Goal: Find specific page/section: Find specific page/section

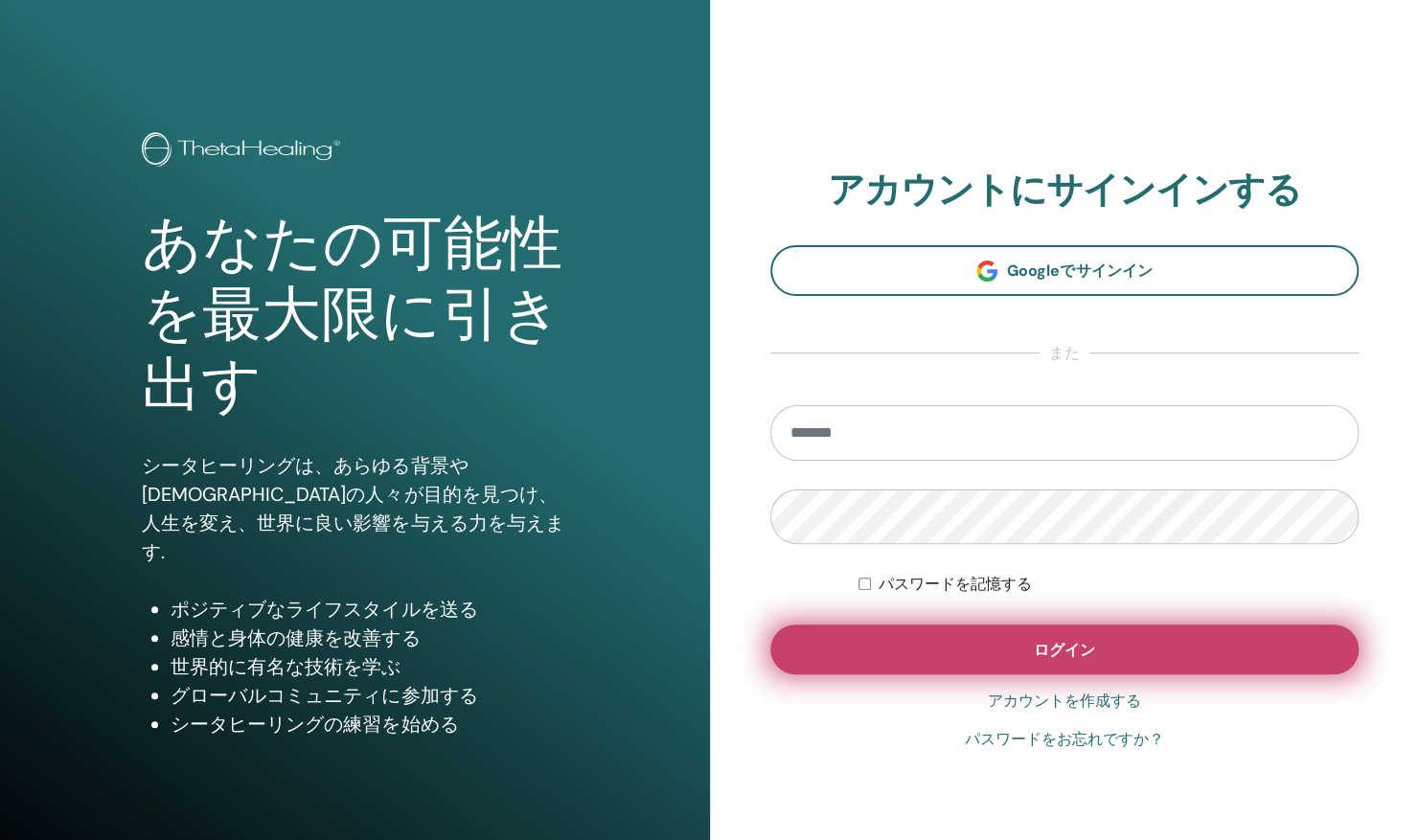
type input "**********"
click at [938, 635] on button "ログイン" at bounding box center [1064, 649] width 590 height 50
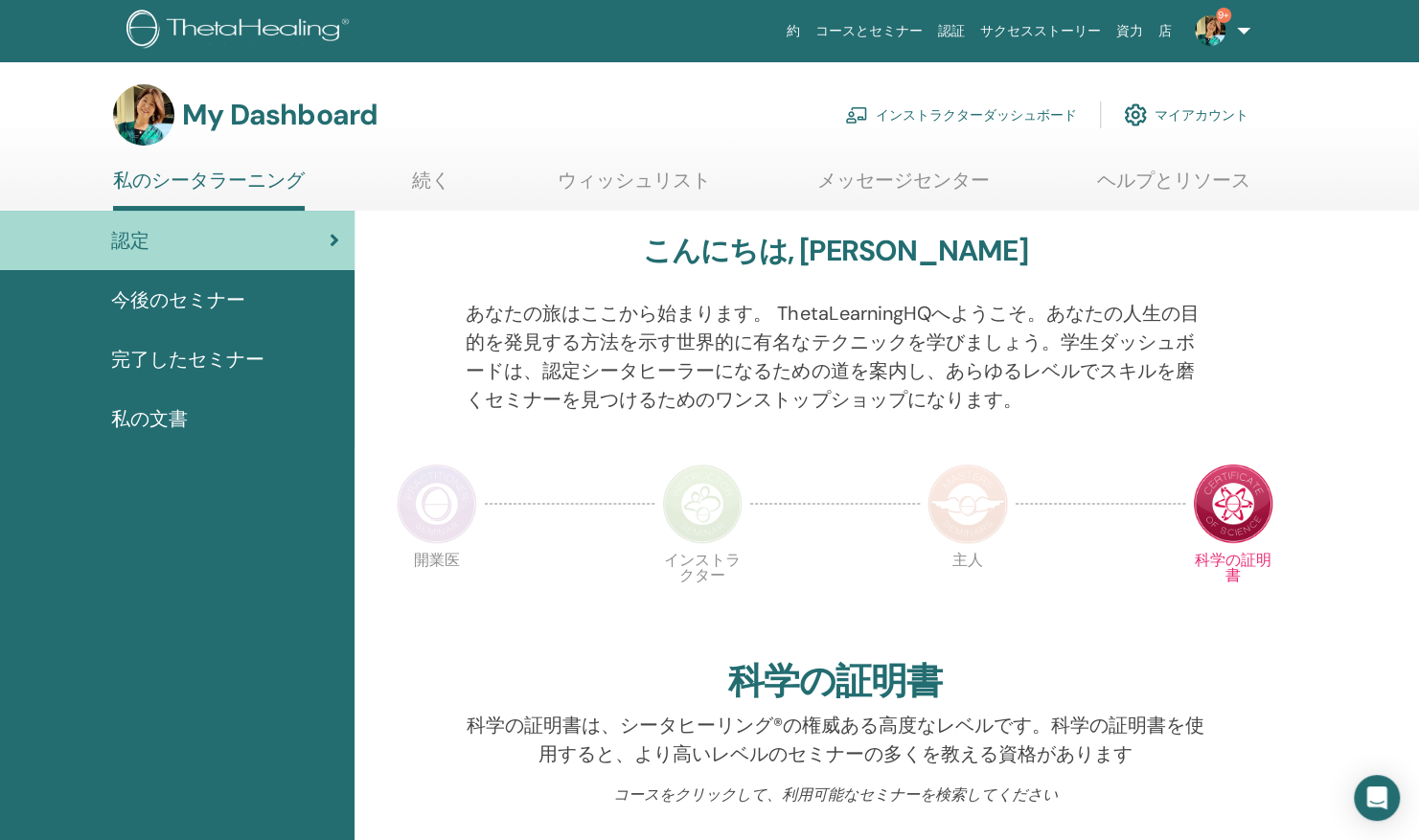
click at [1016, 115] on link "インストラクターダッシュボード" at bounding box center [960, 115] width 232 height 42
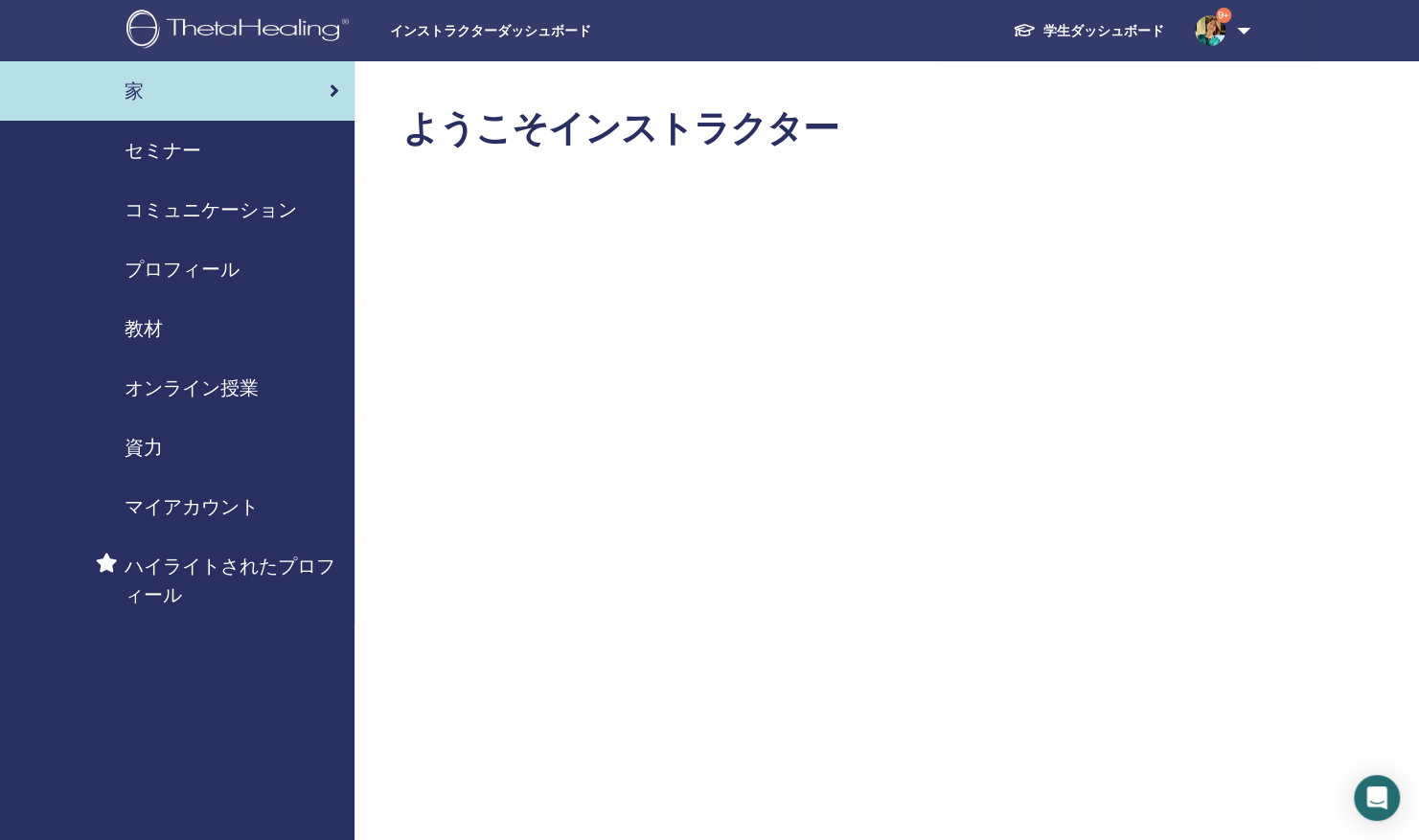
click at [152, 330] on span "教材" at bounding box center [144, 328] width 39 height 29
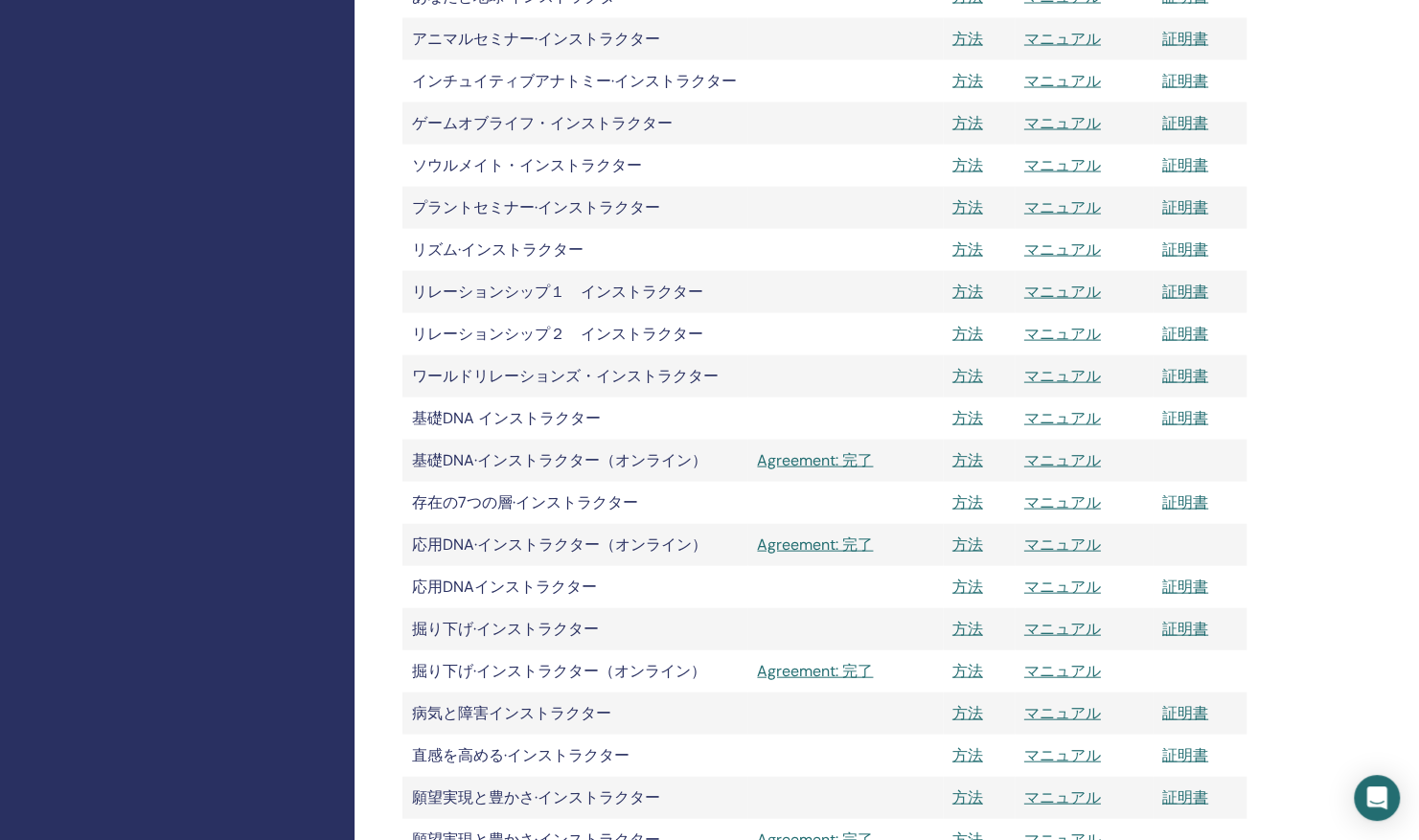
scroll to position [2191, 0]
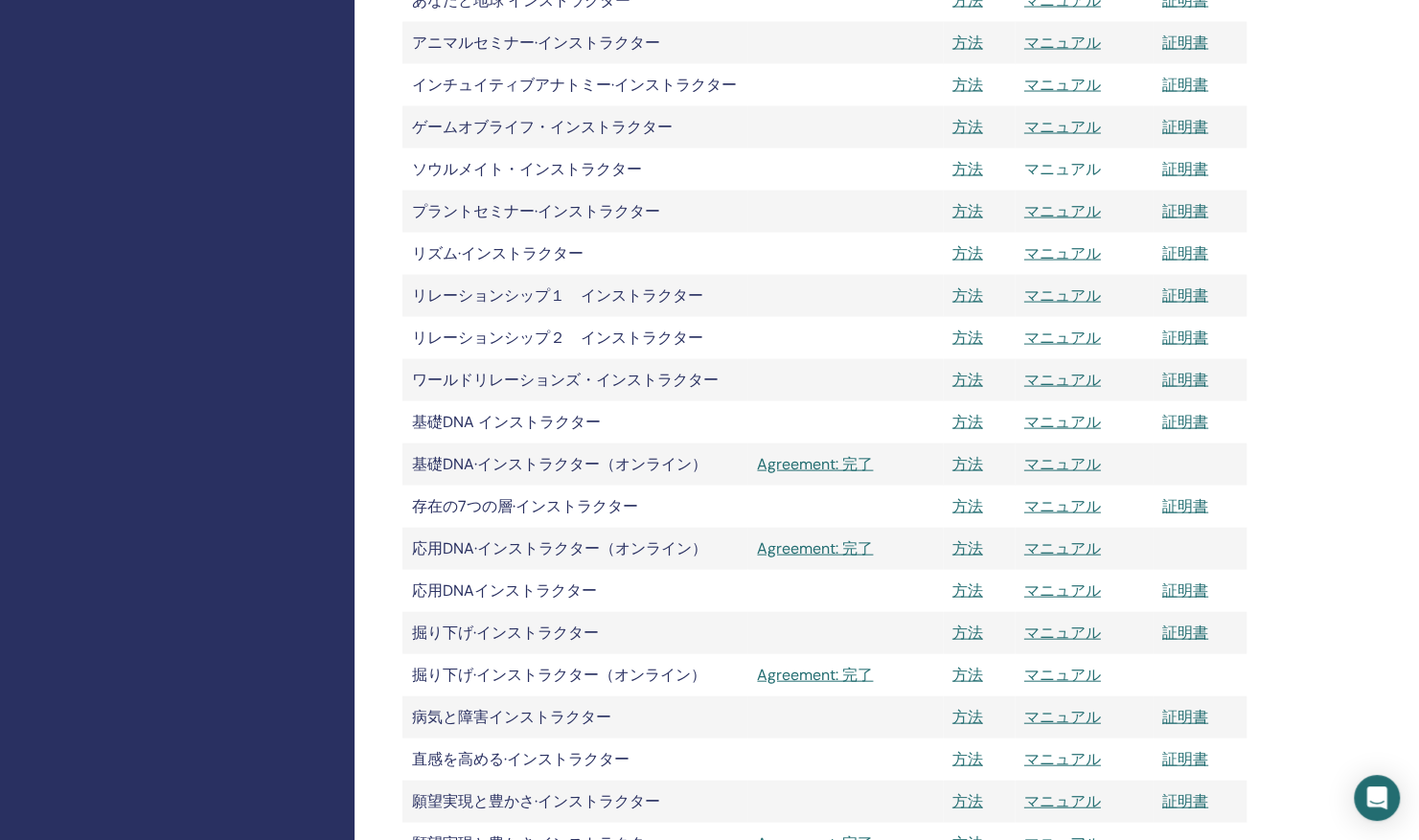
click at [1056, 169] on link "マニュアル" at bounding box center [1063, 169] width 77 height 20
